Goal: Information Seeking & Learning: Learn about a topic

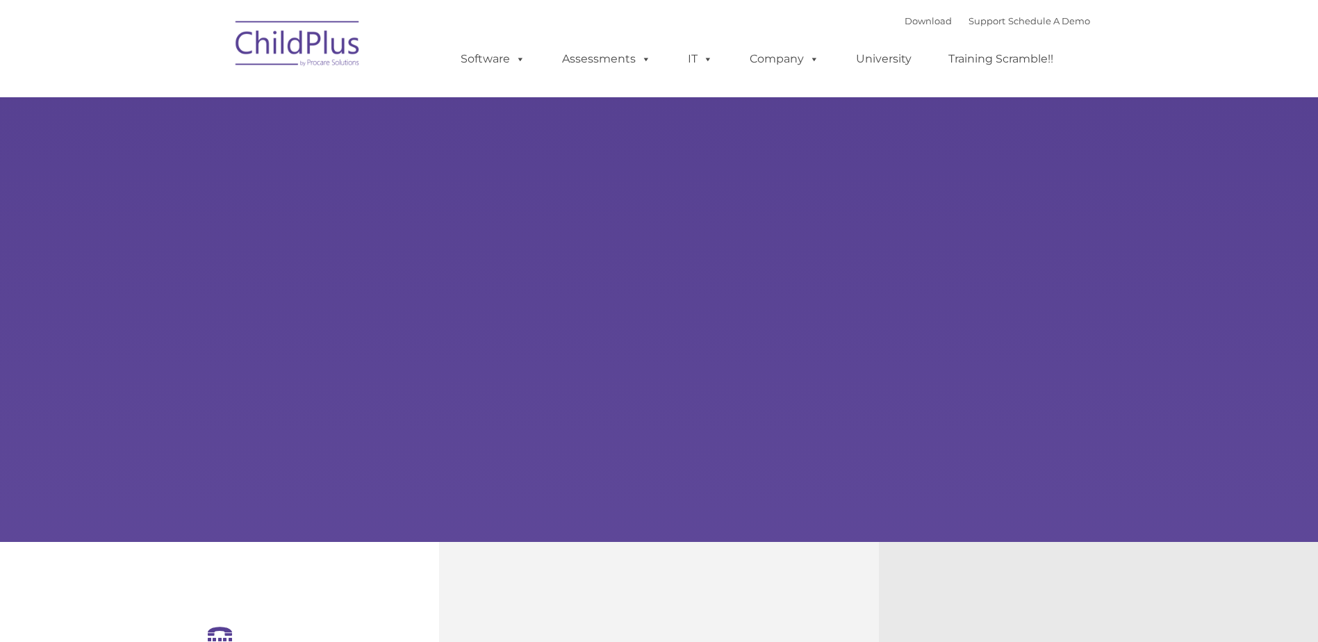
select select "MEDIUM"
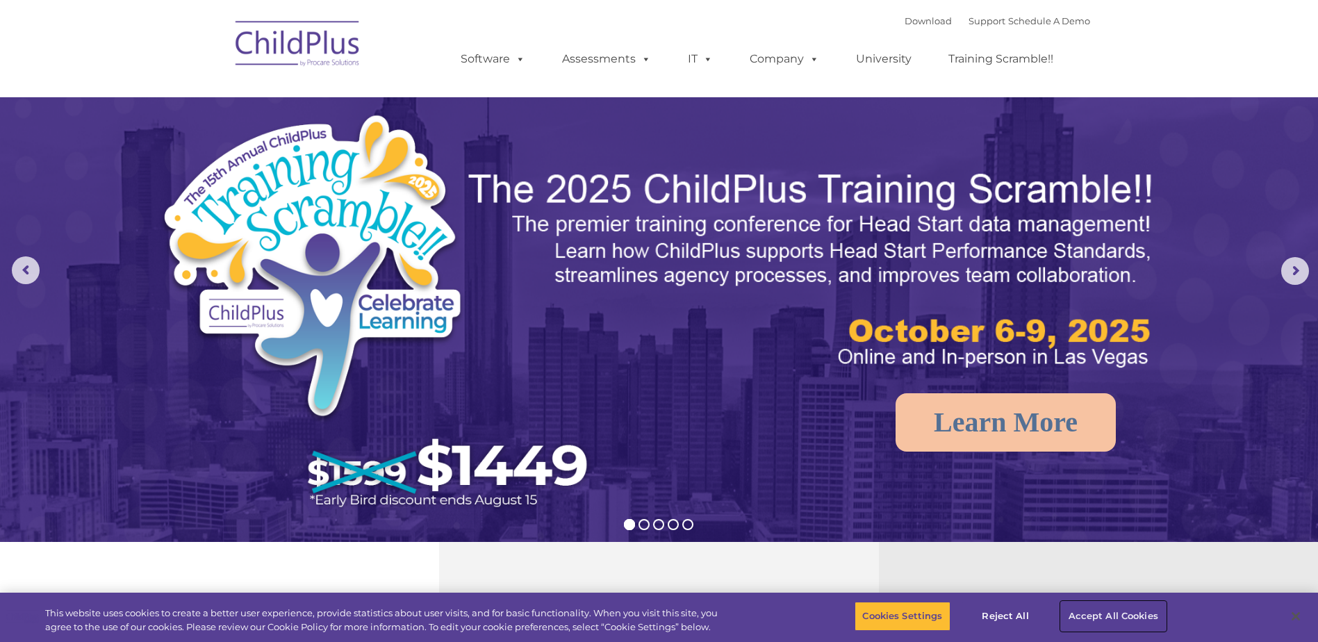
click at [1125, 612] on button "Accept All Cookies" at bounding box center [1113, 616] width 105 height 29
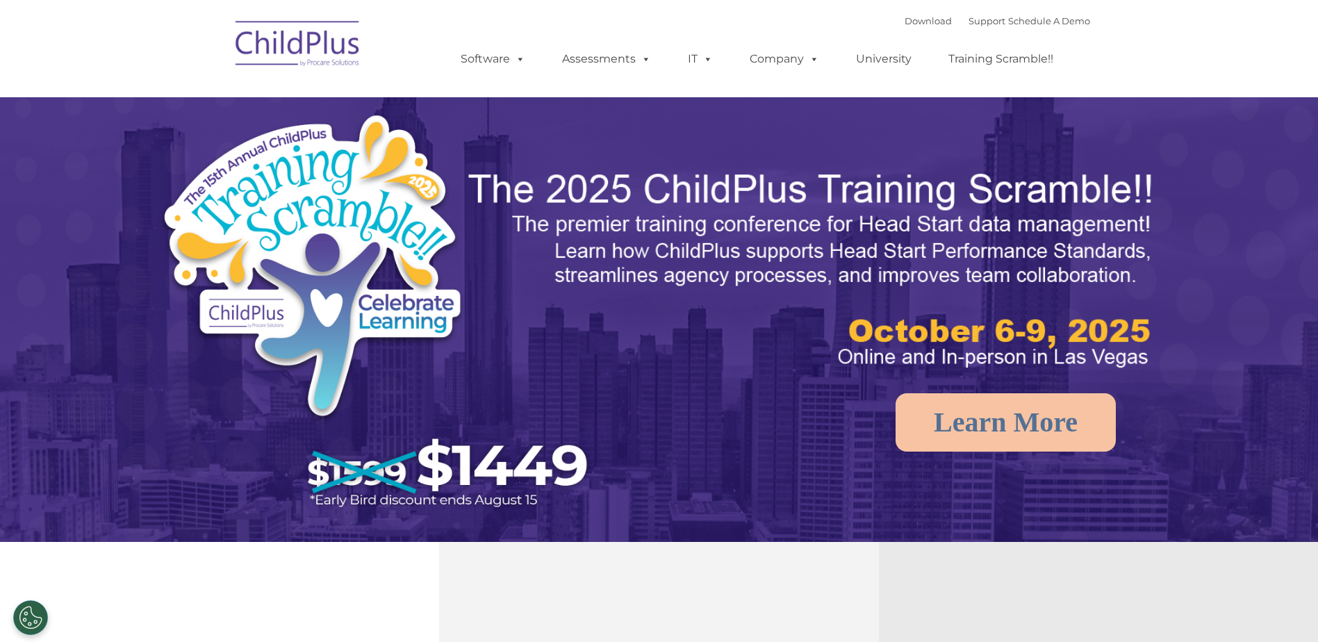
select select "MEDIUM"
click at [1294, 269] on rs-arrow at bounding box center [1295, 271] width 28 height 28
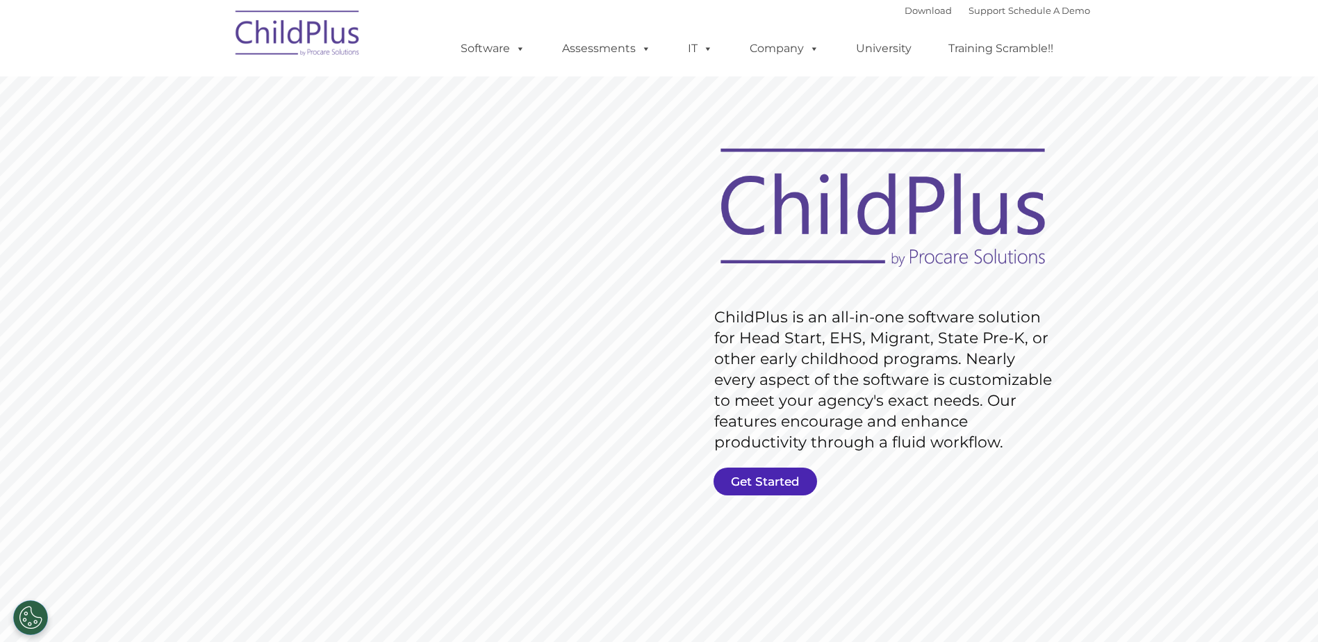
click at [782, 486] on link "Get Started" at bounding box center [766, 482] width 104 height 28
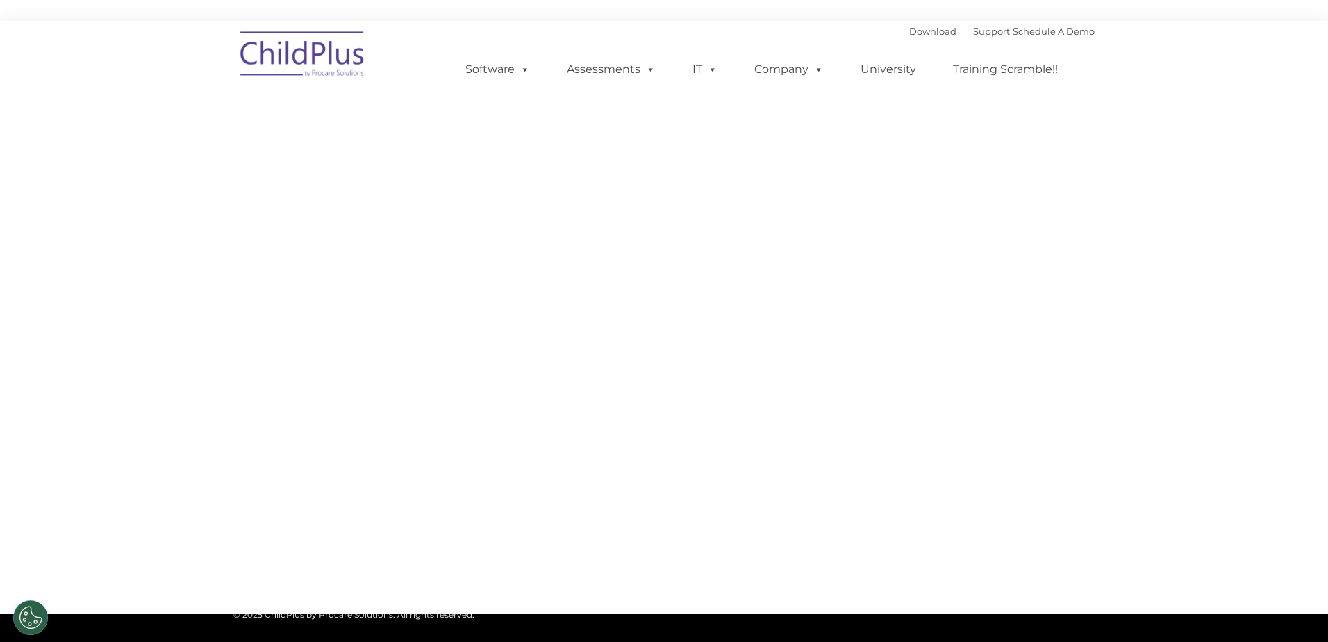
type input ""
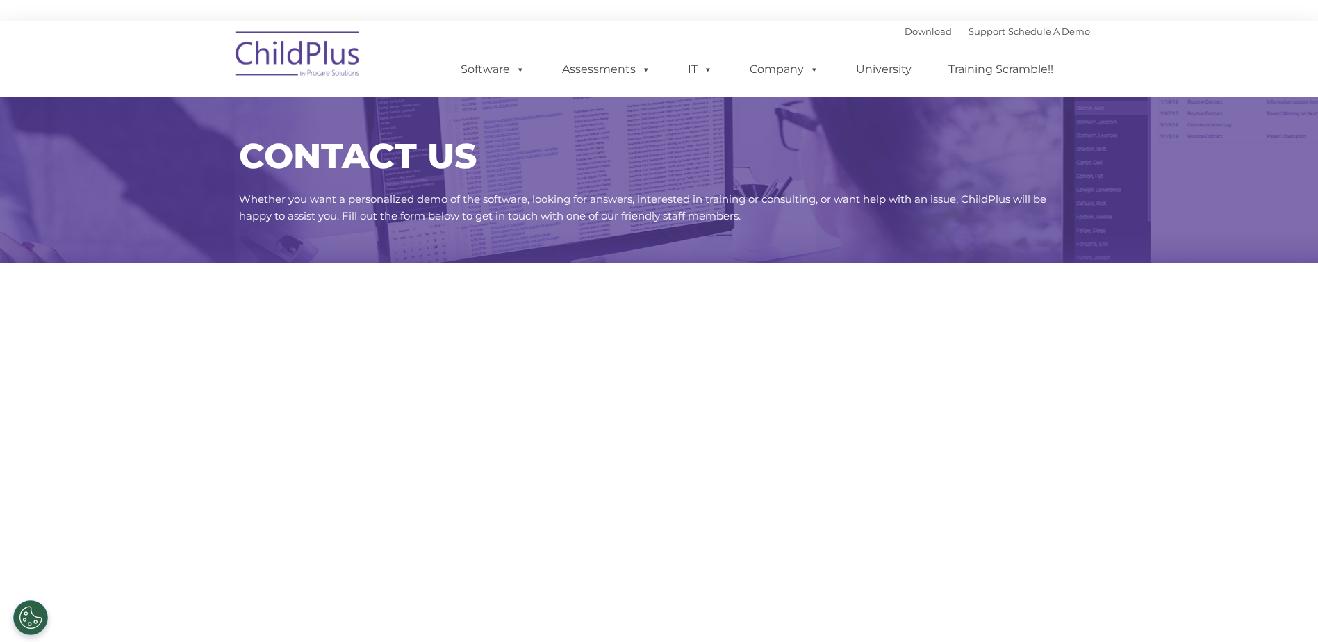
select select "MEDIUM"
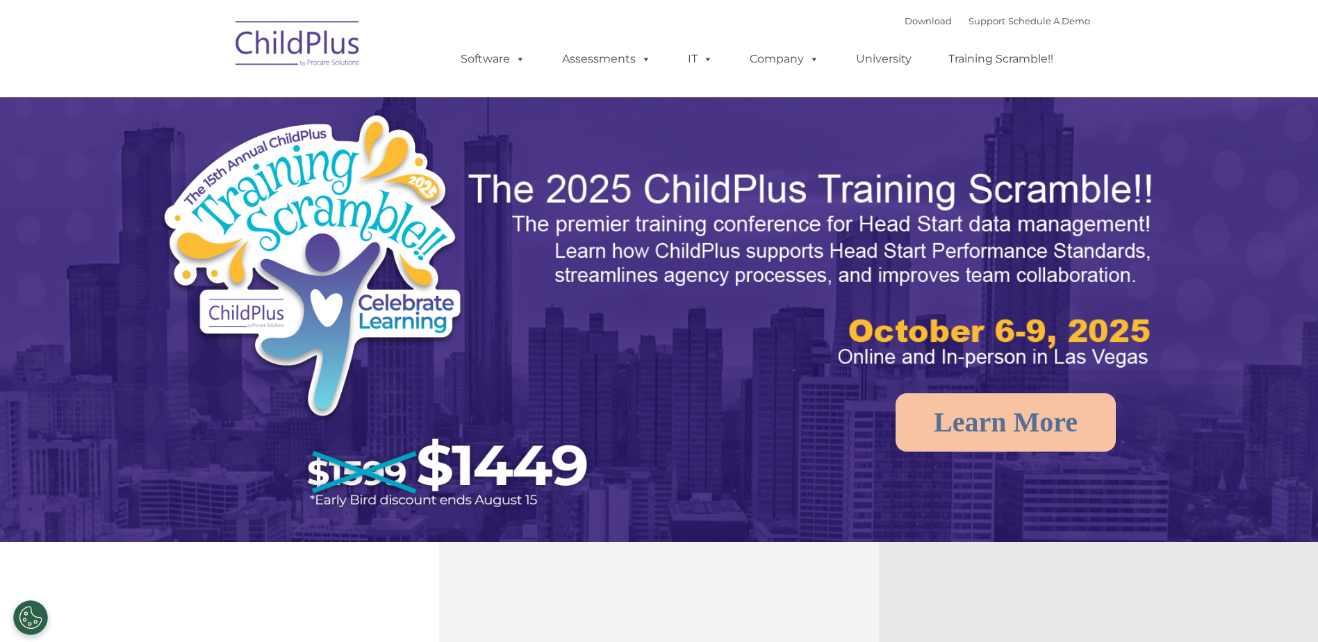
select select "MEDIUM"
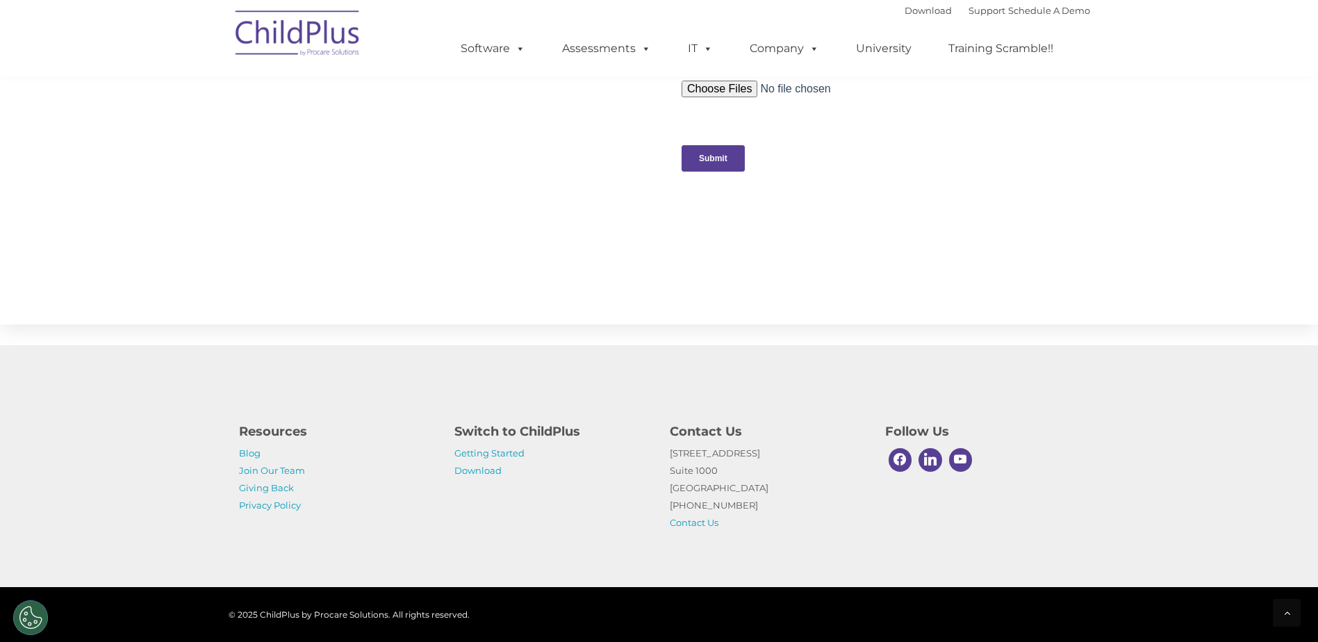
scroll to position [1326, 0]
